Goal: Check status

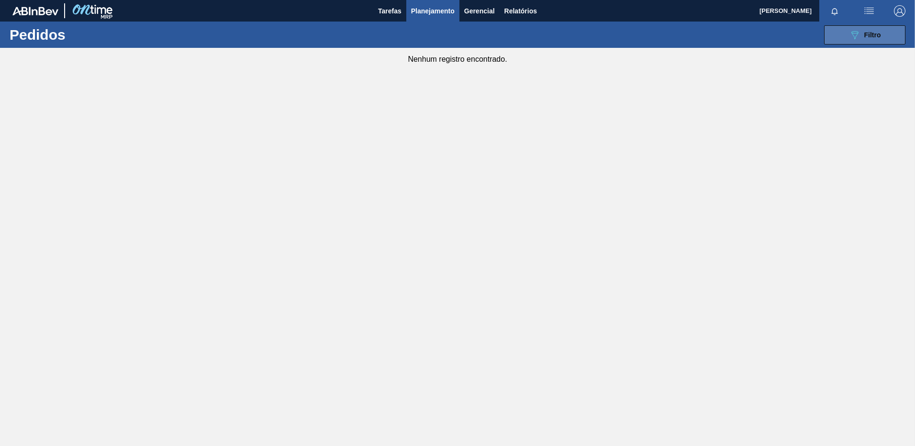
click at [892, 34] on button "089F7B8B-B2A5-4AFE-B5C0-19BA573D28AC Filtro" at bounding box center [864, 34] width 81 height 19
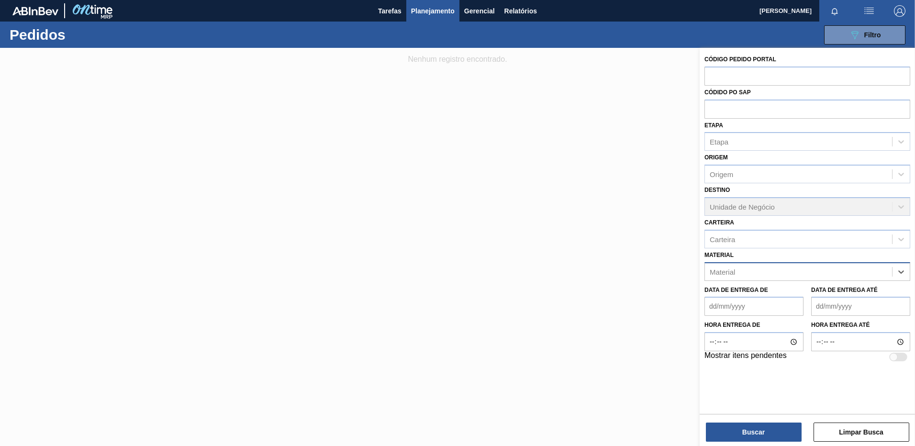
paste input "30012583"
type input "30012583"
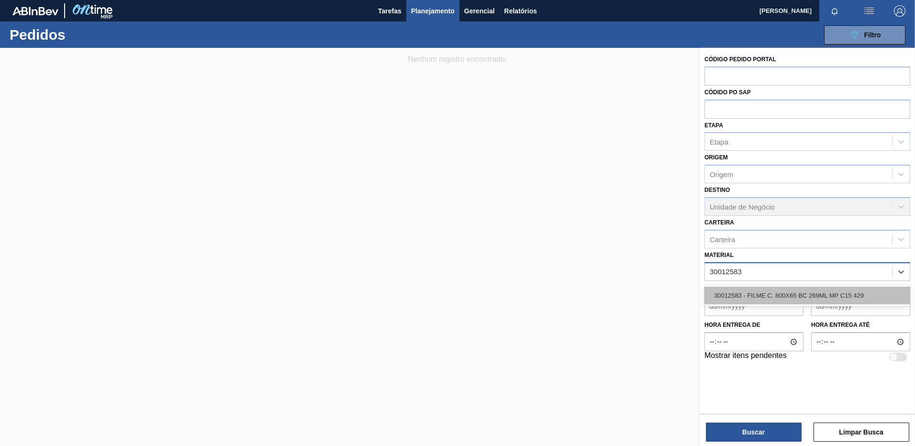
click at [831, 296] on div "30012583 - FILME C. 800X65 BC 269ML MP C15 429" at bounding box center [808, 296] width 206 height 18
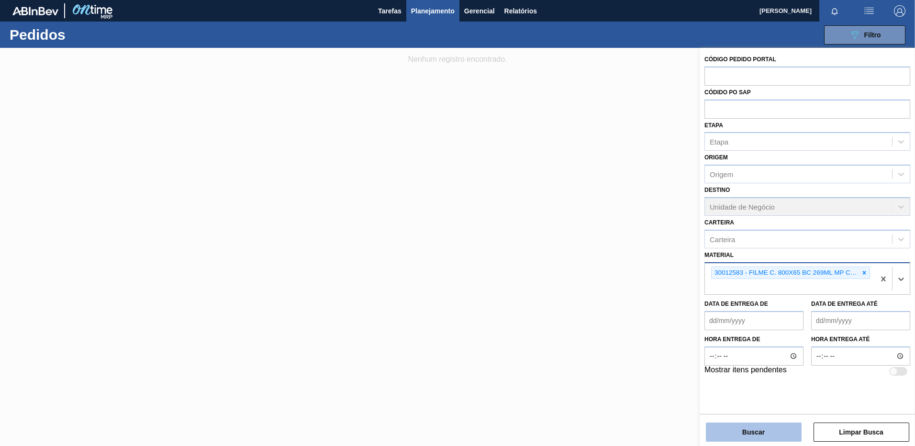
click at [780, 424] on button "Buscar" at bounding box center [754, 432] width 96 height 19
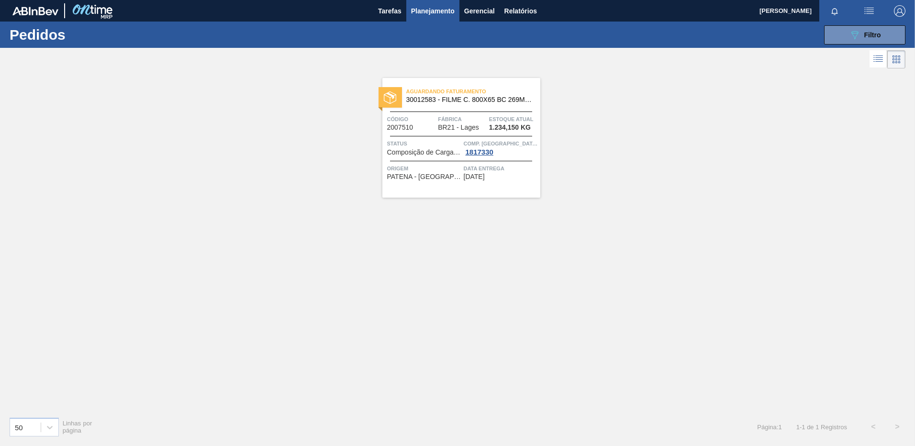
click at [450, 195] on div "Aguardando Faturamento 30012583 - FILME C. 800X65 BC 269ML MP C15 429 Código 20…" at bounding box center [462, 138] width 158 height 120
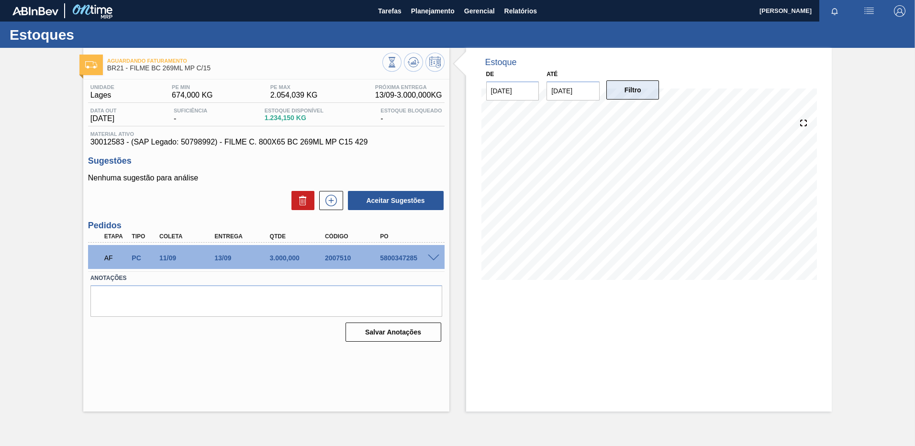
click at [632, 97] on button "Filtro" at bounding box center [633, 89] width 53 height 19
click at [587, 91] on input "[DATE]" at bounding box center [573, 90] width 53 height 19
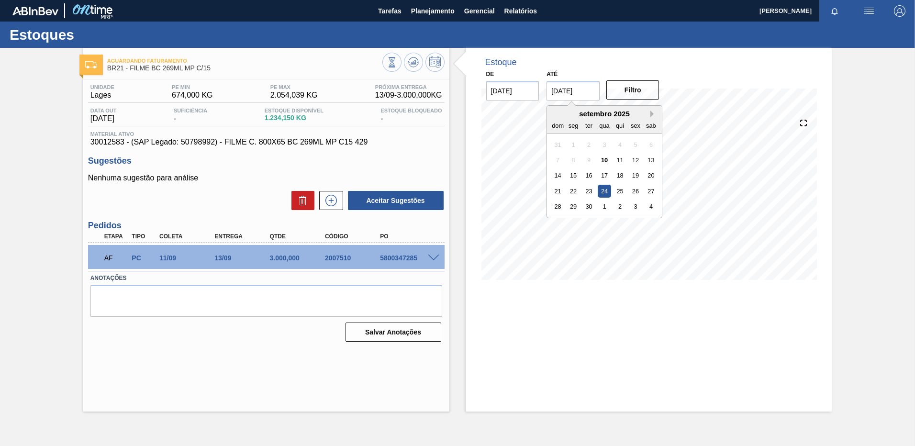
click at [655, 113] on button "Next Month" at bounding box center [654, 114] width 7 height 7
click at [559, 173] on div "12" at bounding box center [558, 175] width 13 height 13
type input "[DATE]"
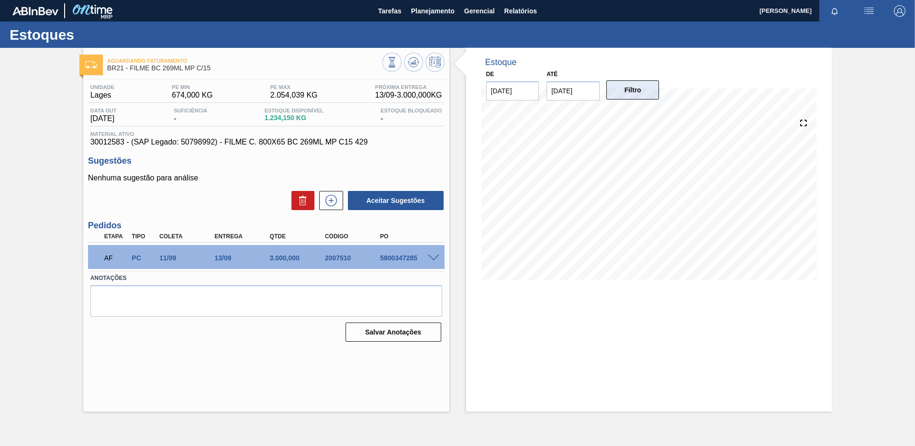
click at [643, 95] on button "Filtro" at bounding box center [633, 89] width 53 height 19
click at [735, 86] on div "Estoque De [DATE] Até [DATE] Filtro" at bounding box center [649, 171] width 366 height 247
click at [38, 34] on h1 "Estoques" at bounding box center [95, 34] width 170 height 11
click at [440, 13] on span "Planejamento" at bounding box center [433, 10] width 44 height 11
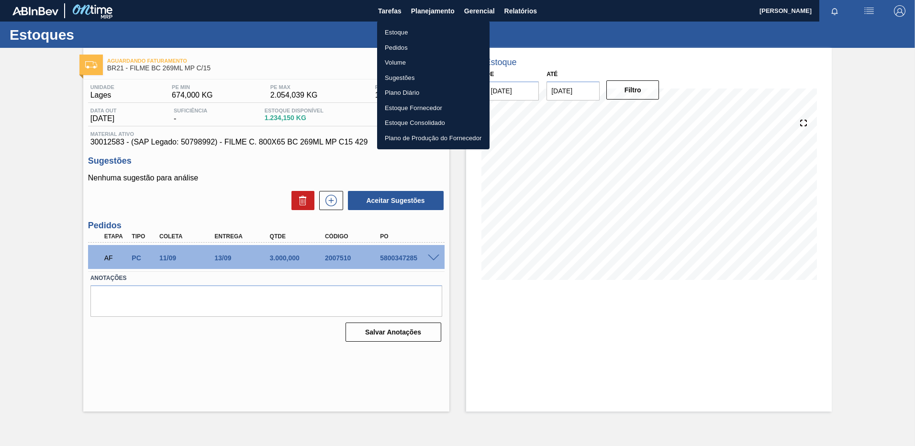
click at [399, 46] on li "Pedidos" at bounding box center [433, 47] width 113 height 15
